Goal: Contribute content: Contribute content

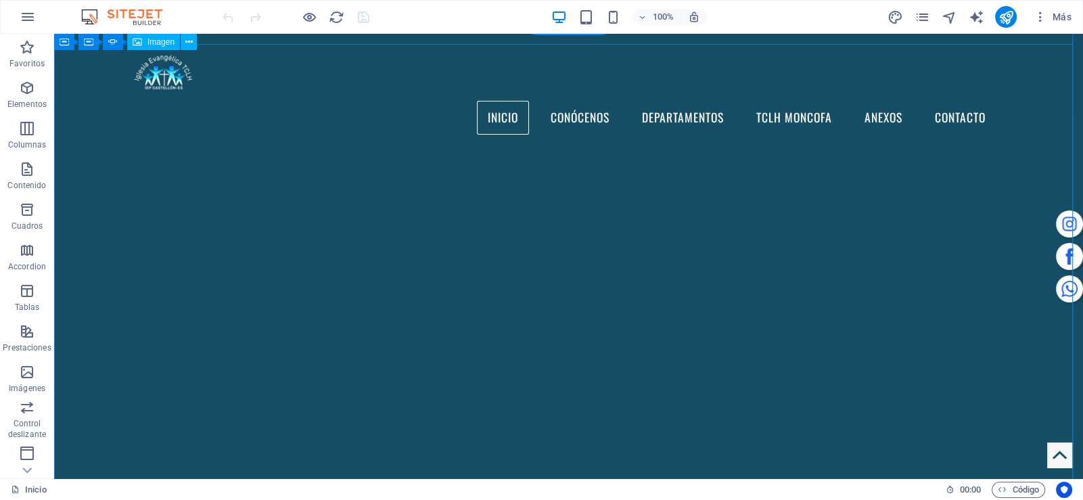
scroll to position [180, 0]
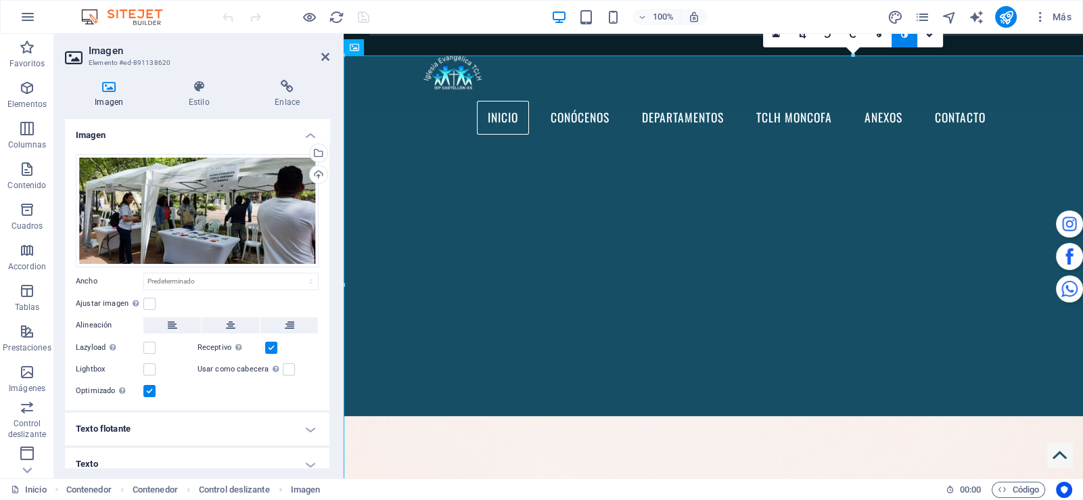
scroll to position [108, 0]
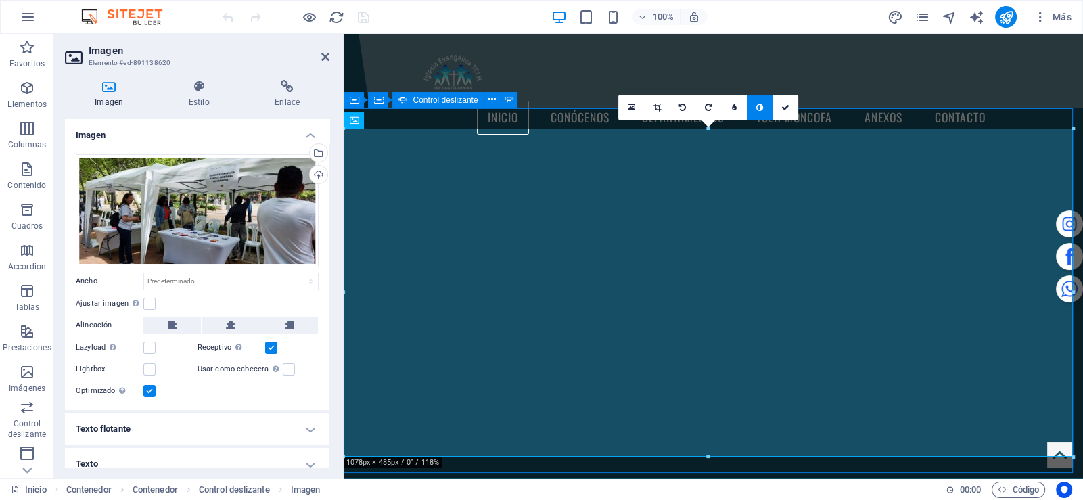
click at [344, 120] on button "button" at bounding box center [344, 120] width 0 height 0
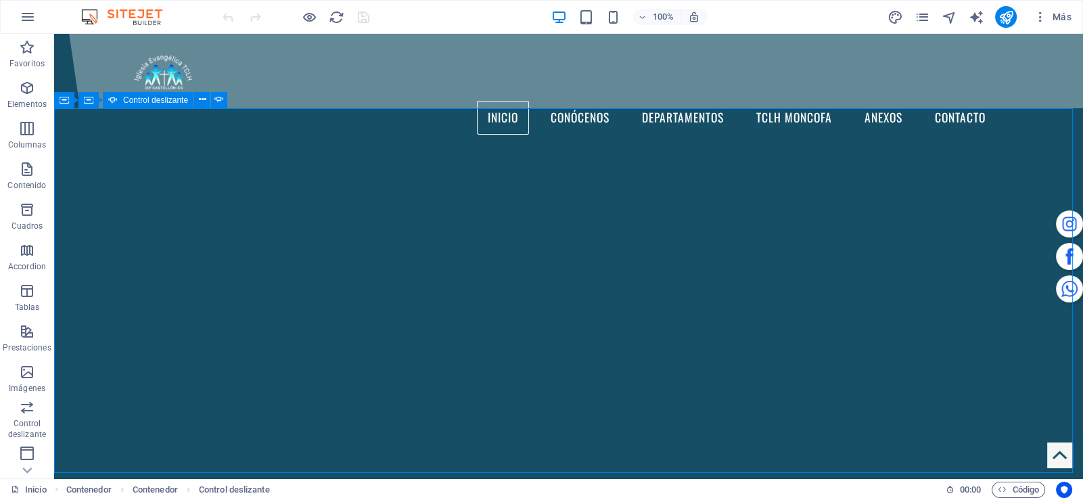
scroll to position [180, 0]
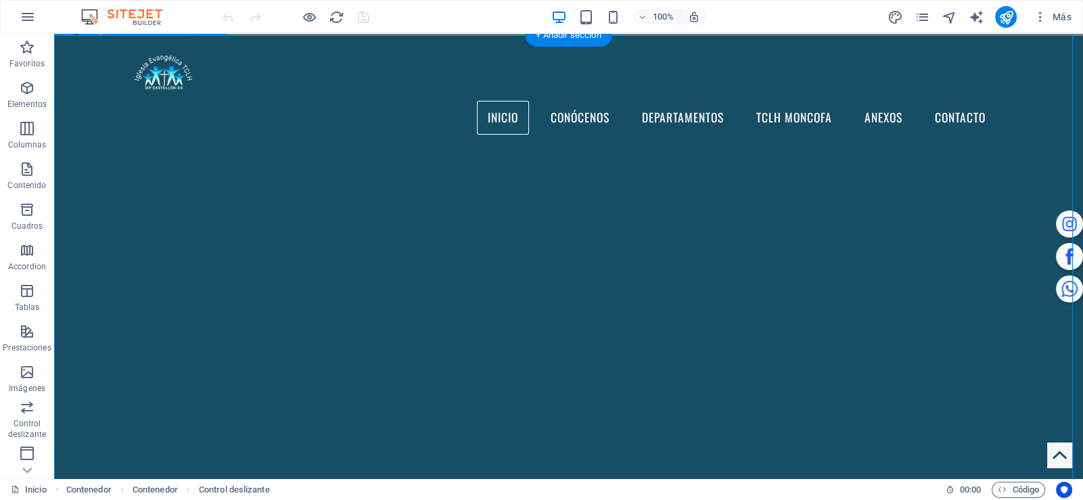
click at [54, 47] on button "button" at bounding box center [54, 47] width 0 height 0
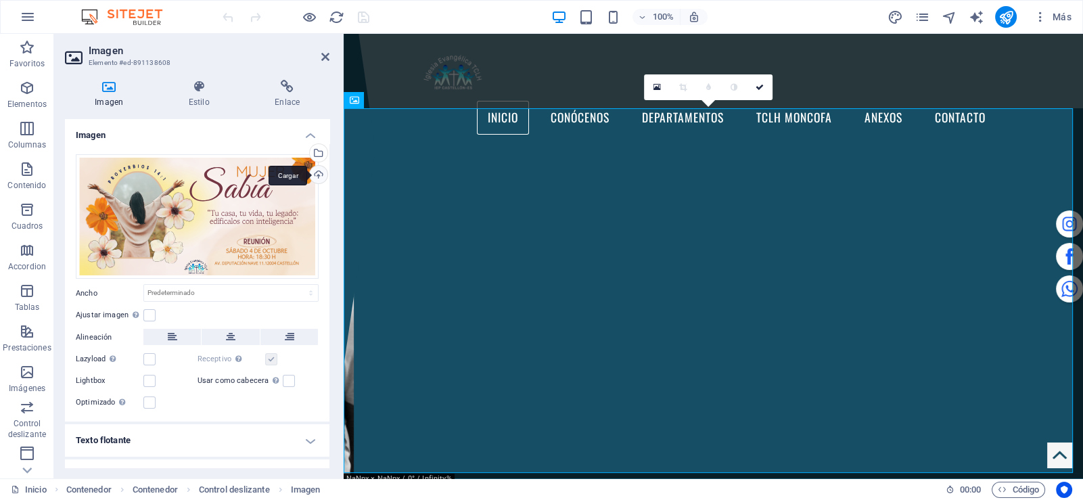
click at [319, 174] on div "Cargar" at bounding box center [317, 176] width 20 height 20
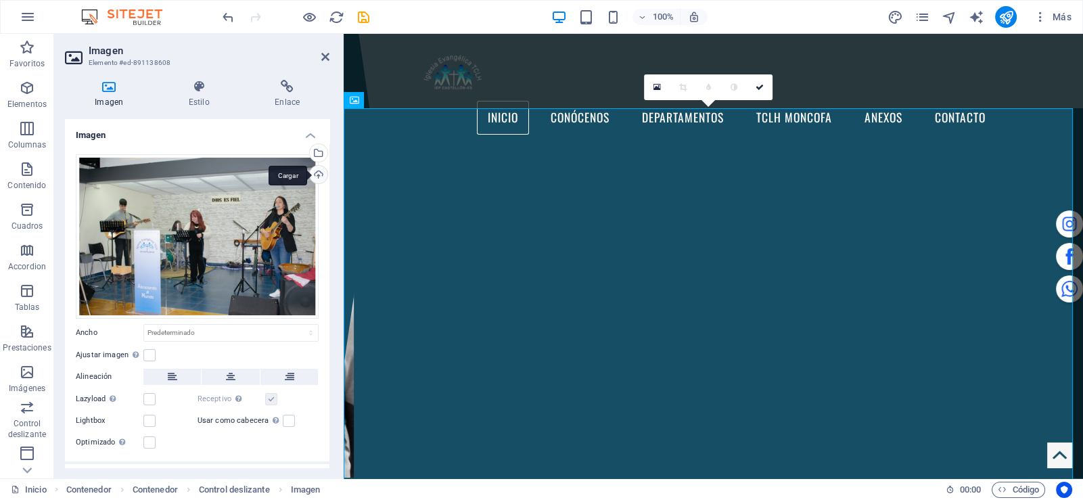
click at [310, 174] on div "Cargar" at bounding box center [317, 176] width 20 height 20
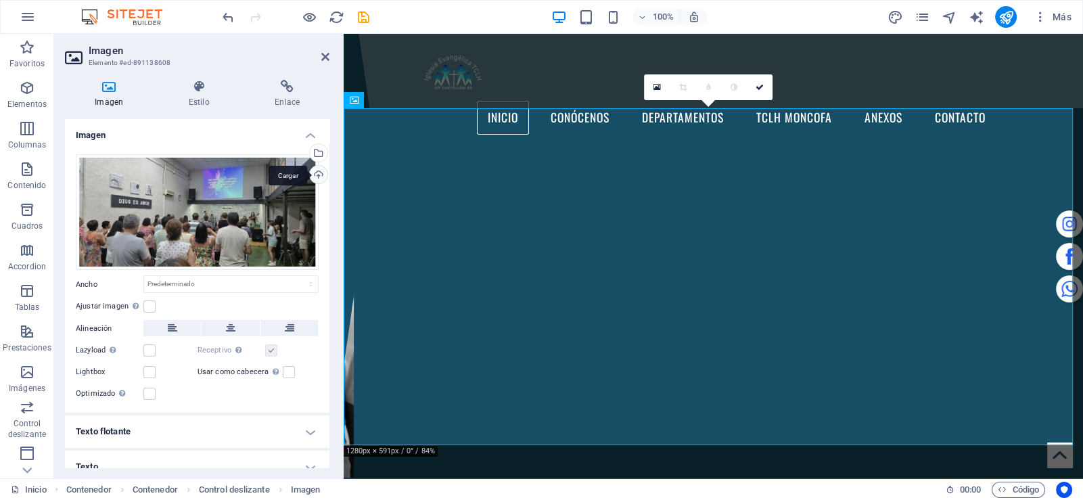
click at [315, 173] on div "Cargar" at bounding box center [317, 176] width 20 height 20
click at [320, 172] on div "Cargar" at bounding box center [317, 176] width 20 height 20
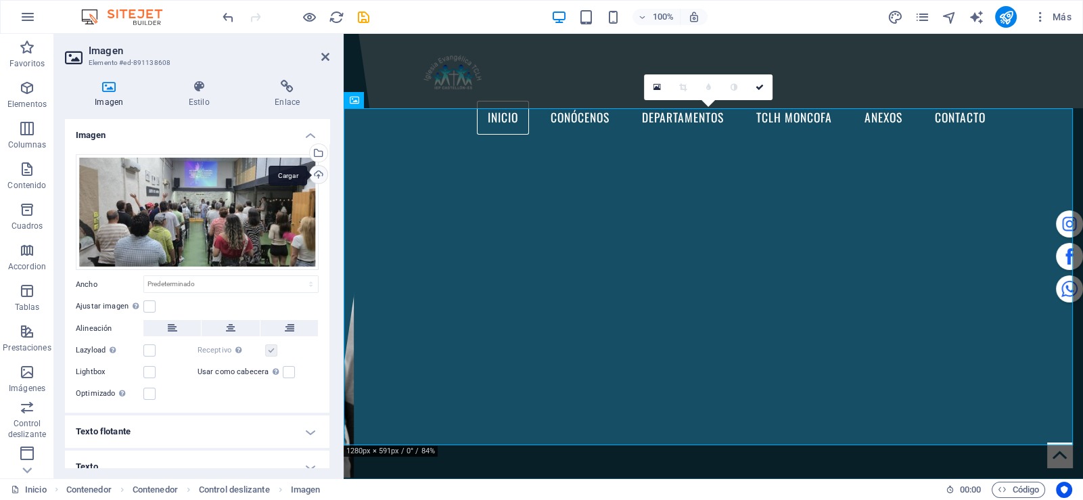
click at [318, 171] on div "Cargar" at bounding box center [317, 176] width 20 height 20
click at [310, 133] on h4 "Imagen" at bounding box center [197, 131] width 264 height 24
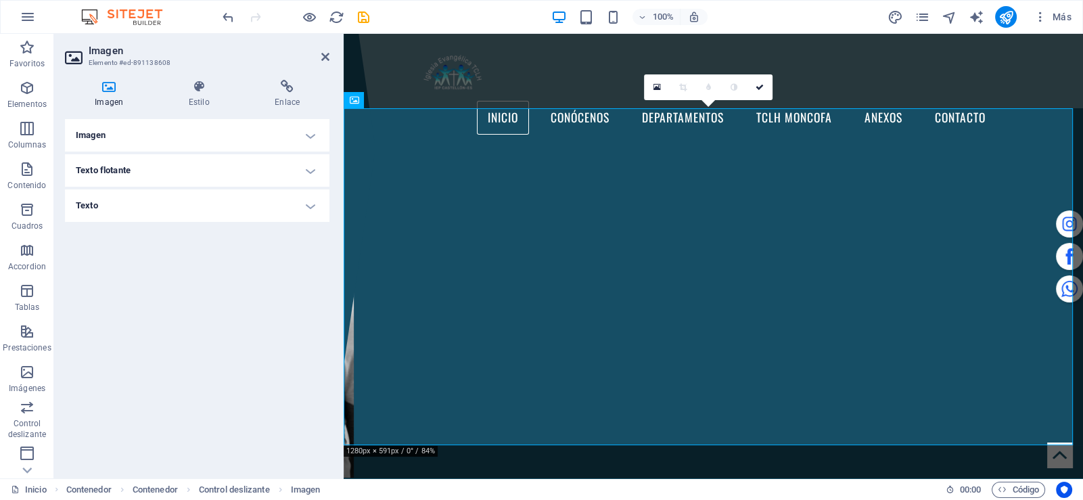
click at [310, 133] on h4 "Imagen" at bounding box center [197, 135] width 264 height 32
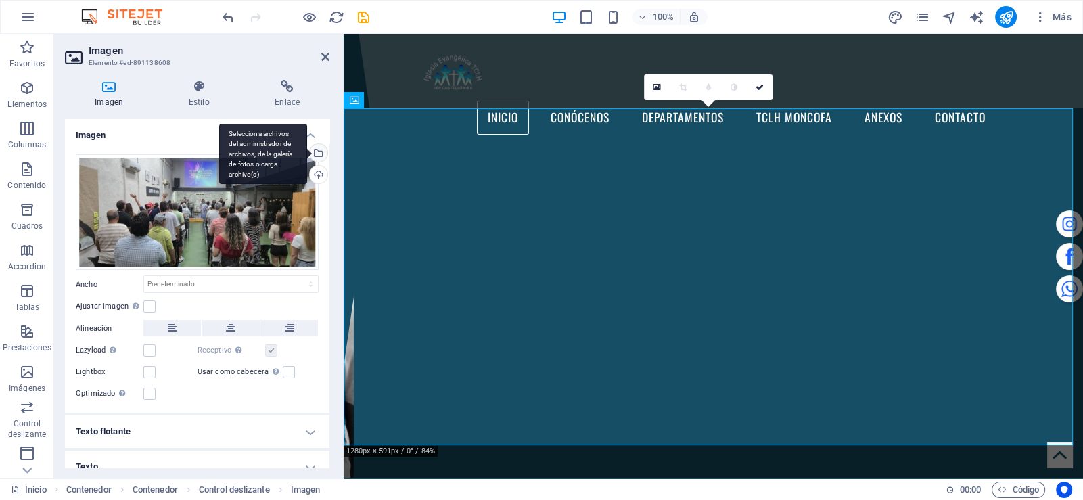
click at [317, 155] on div "Selecciona archivos del administrador de archivos, de la galería de fotos o car…" at bounding box center [317, 154] width 20 height 20
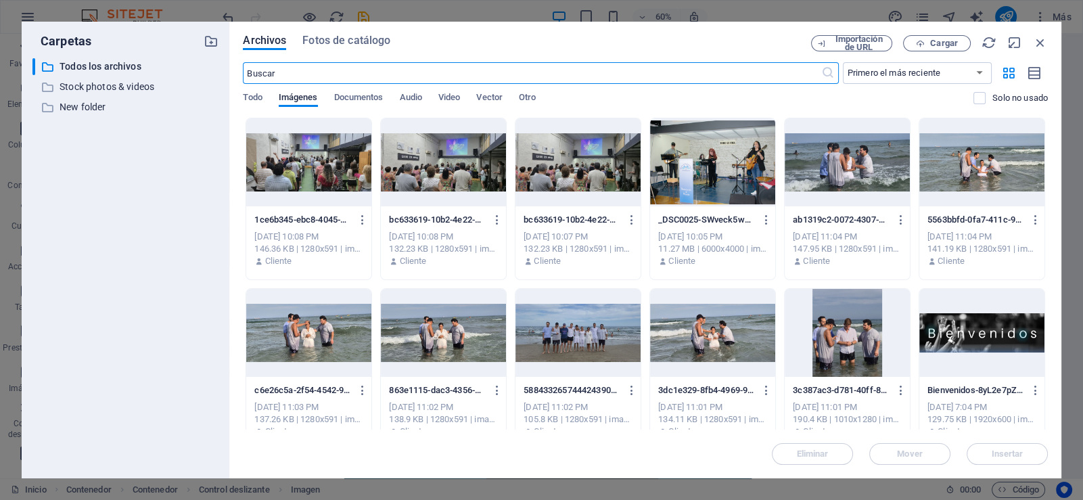
click at [707, 185] on div at bounding box center [712, 162] width 125 height 88
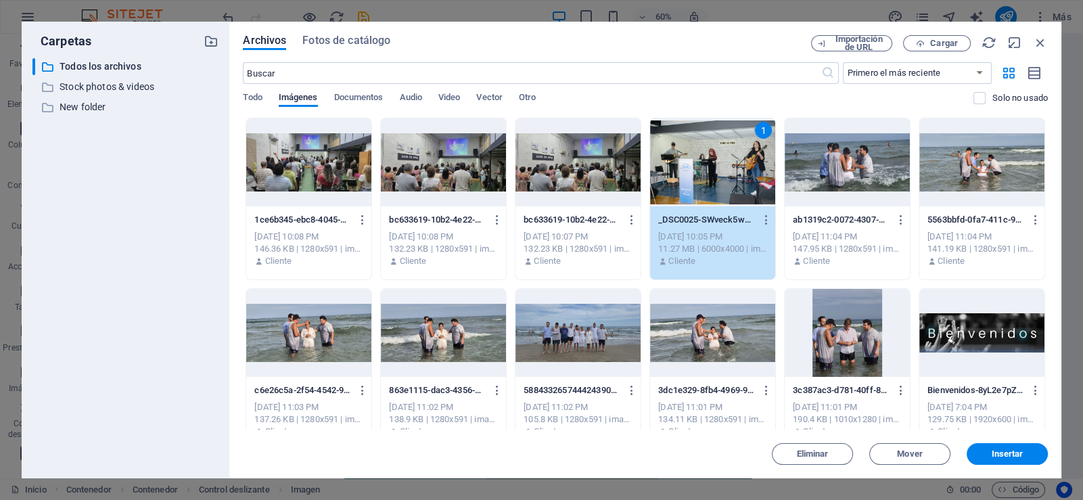
click at [707, 185] on div "1" at bounding box center [712, 162] width 125 height 88
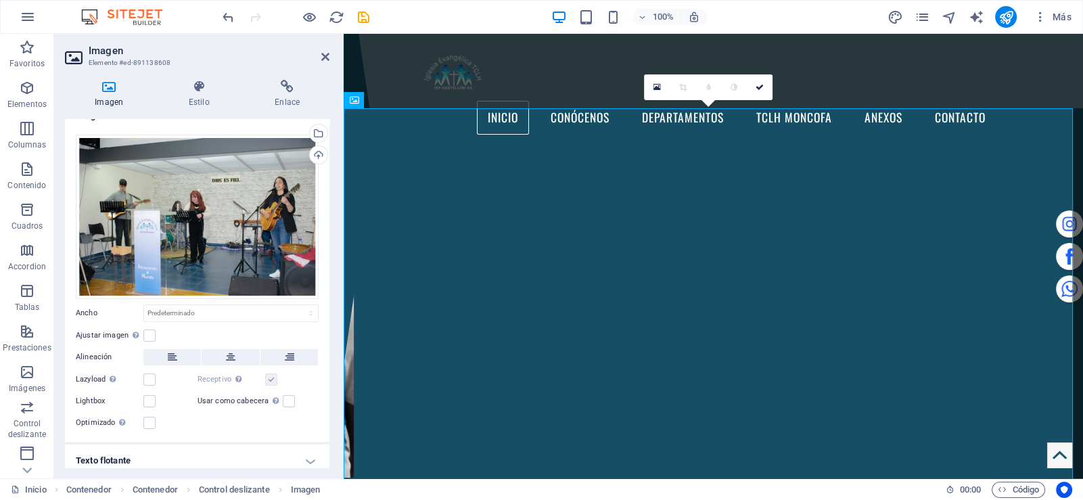
scroll to position [62, 0]
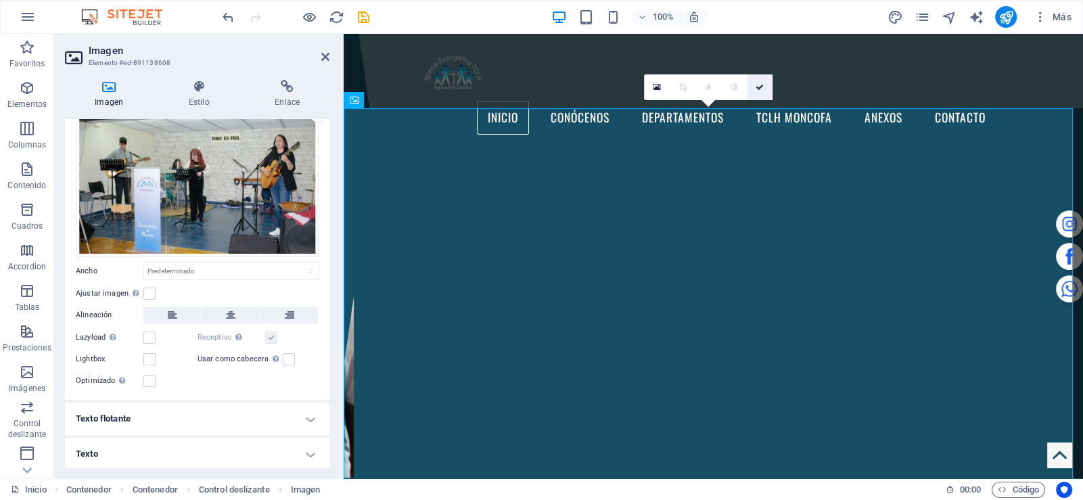
click at [761, 87] on icon at bounding box center [759, 87] width 8 height 8
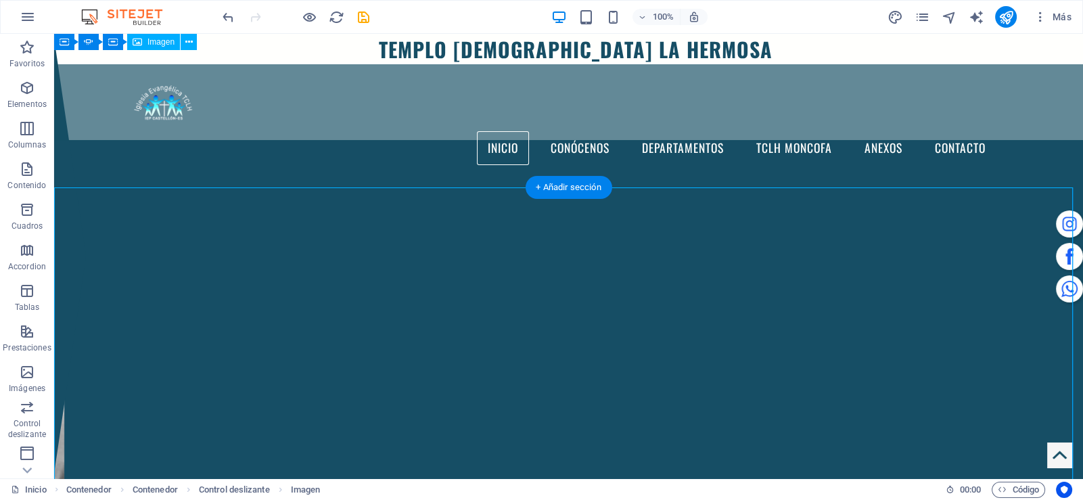
scroll to position [0, 0]
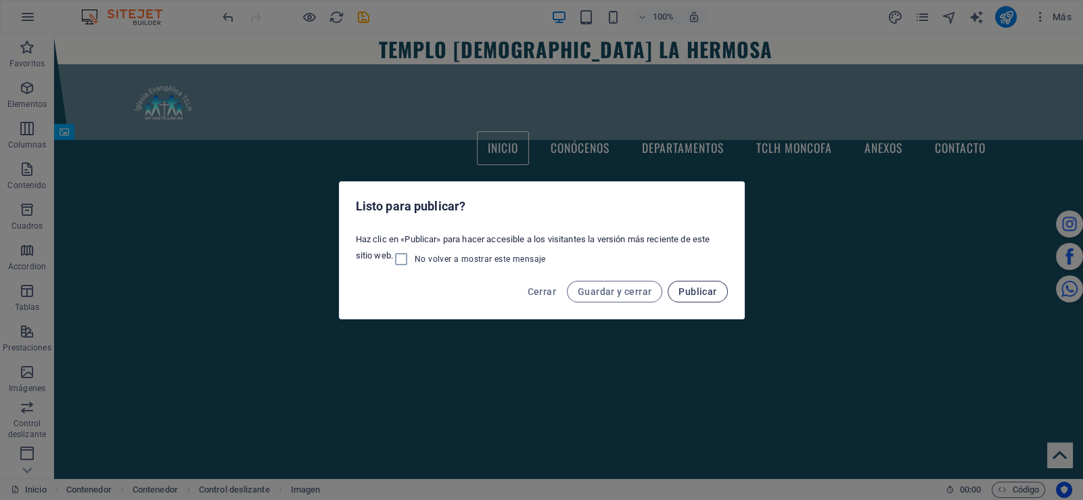
click at [689, 286] on span "Publicar" at bounding box center [697, 291] width 38 height 11
checkbox input "false"
